Goal: Transaction & Acquisition: Purchase product/service

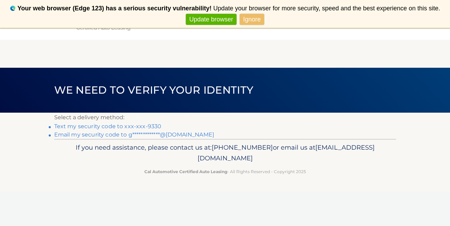
click at [296, 50] on main "**********" at bounding box center [225, 83] width 450 height 111
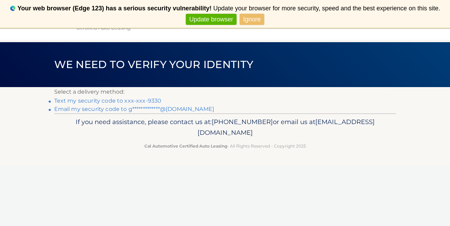
scroll to position [28, 0]
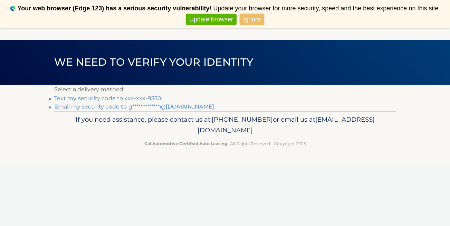
click at [149, 96] on link "Text my security code to xxx-xxx-9330" at bounding box center [107, 98] width 107 height 7
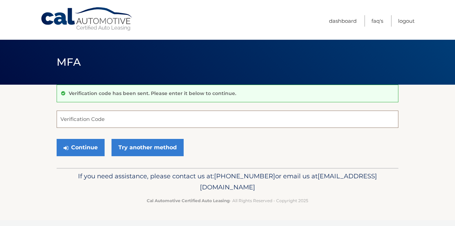
click at [70, 120] on input "Verification Code" at bounding box center [228, 118] width 342 height 17
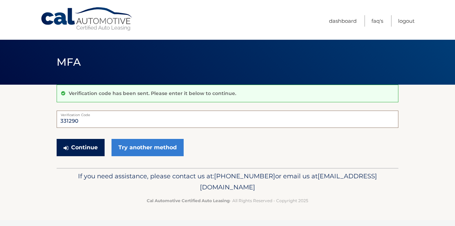
type input "331290"
click at [80, 146] on button "Continue" at bounding box center [81, 147] width 48 height 17
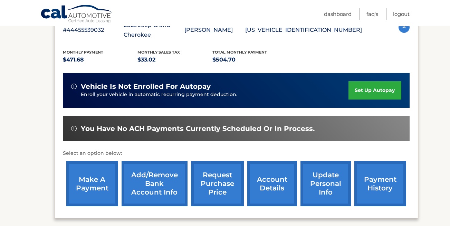
scroll to position [136, 0]
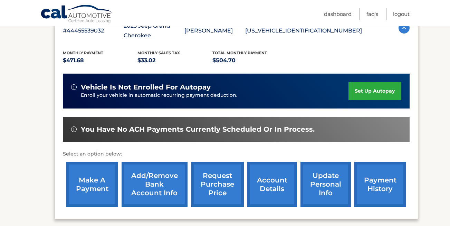
click at [98, 179] on link "make a payment" at bounding box center [92, 183] width 52 height 45
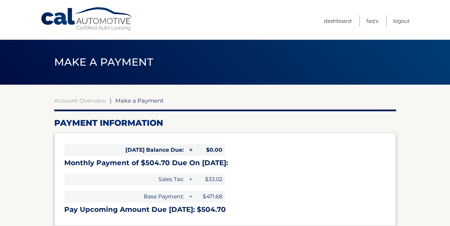
select select "MmI2MzEwNzMtNDViMi00NWM0LThlZWUtOGEwM2NhNThkZTcy"
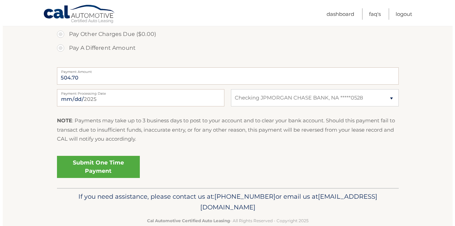
scroll to position [261, 0]
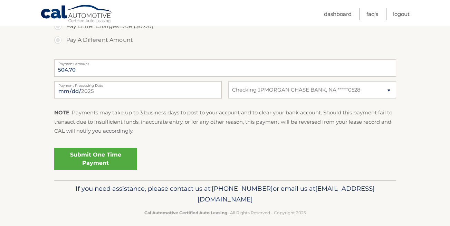
click at [82, 156] on link "Submit One Time Payment" at bounding box center [95, 159] width 83 height 22
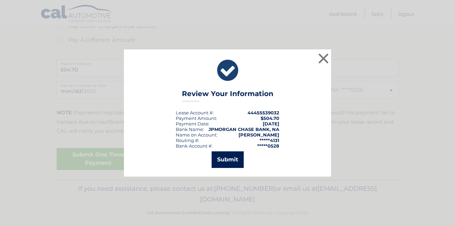
click at [224, 157] on button "Submit" at bounding box center [228, 159] width 32 height 17
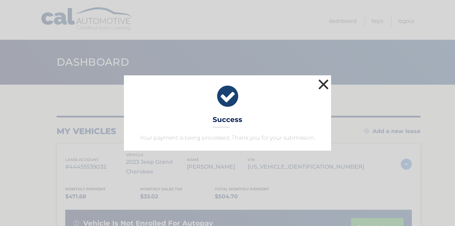
click at [322, 84] on button "×" at bounding box center [323, 84] width 14 height 14
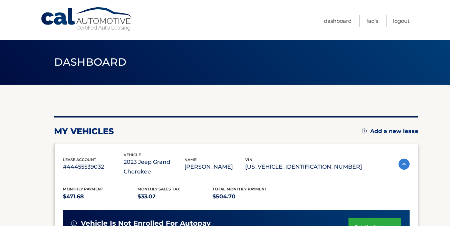
click at [322, 84] on header "Dashboard" at bounding box center [225, 62] width 342 height 45
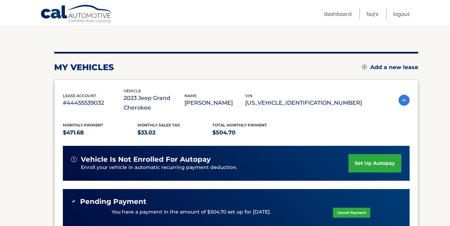
scroll to position [86, 0]
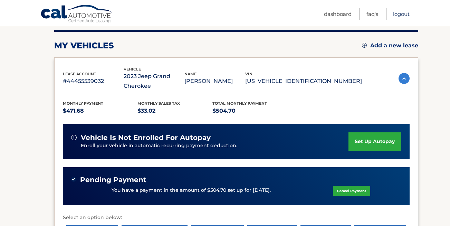
click at [402, 12] on link "Logout" at bounding box center [401, 13] width 17 height 11
click at [401, 14] on link "Logout" at bounding box center [401, 13] width 17 height 11
